Goal: Task Accomplishment & Management: Use online tool/utility

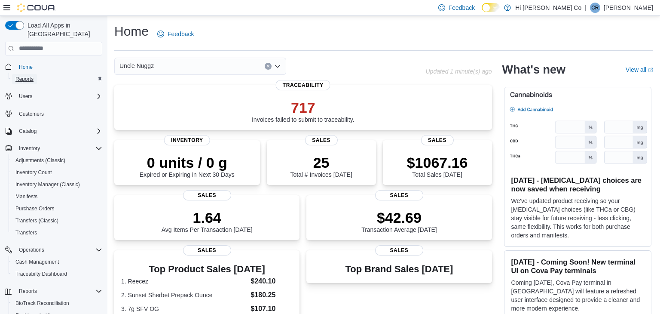
click at [31, 76] on span "Reports" at bounding box center [24, 79] width 18 height 7
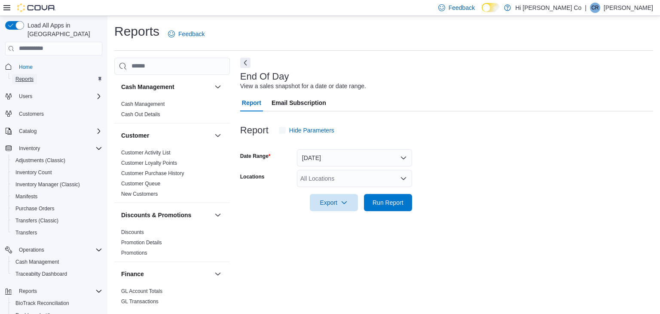
scroll to position [3, 0]
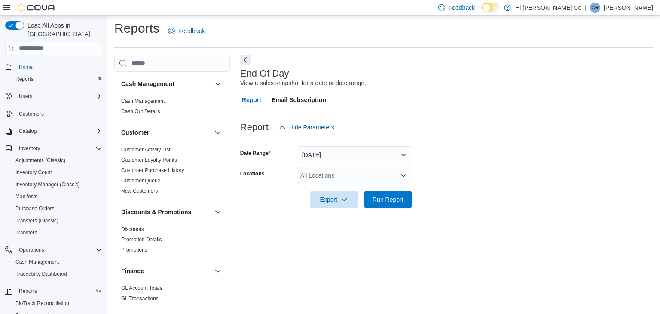
click at [404, 174] on icon "Open list of options" at bounding box center [403, 175] width 7 height 7
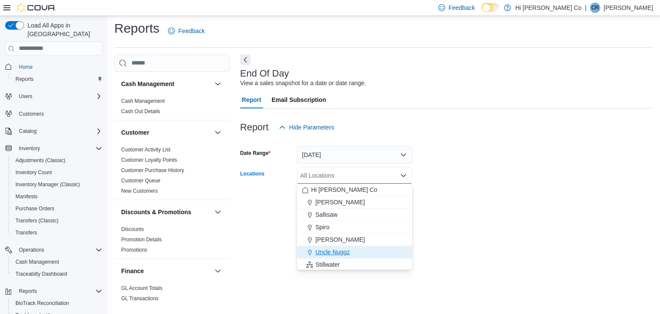
click at [337, 250] on span "Uncle Nuggz" at bounding box center [332, 252] width 34 height 9
click at [551, 193] on form "Date Range [DATE] Locations Uncle Nuggz Combo box. Selected. Uncle Nuggz. Press…" at bounding box center [446, 172] width 413 height 72
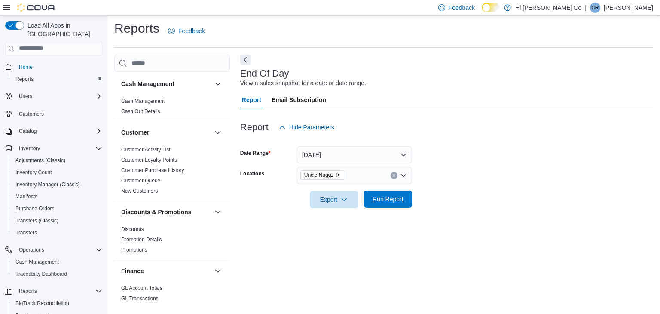
click at [394, 196] on span "Run Report" at bounding box center [388, 199] width 31 height 9
